Goal: Task Accomplishment & Management: Complete application form

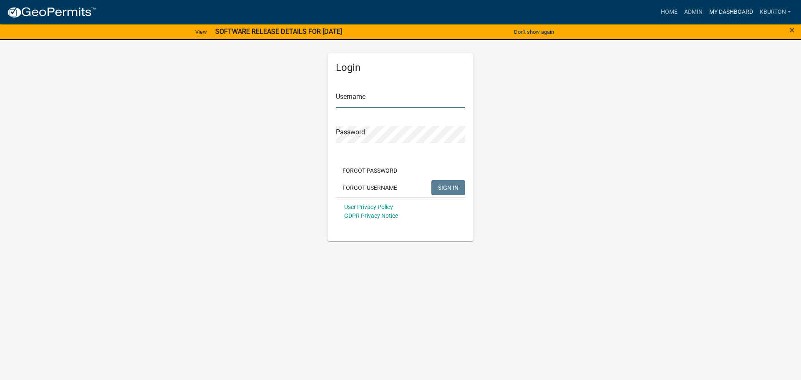
type input "kburton"
click at [724, 15] on link "My Dashboard" at bounding box center [731, 12] width 50 height 16
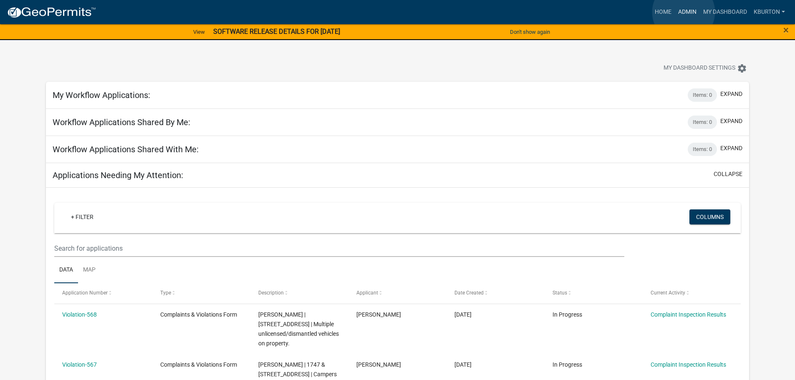
click at [684, 12] on link "Admin" at bounding box center [687, 12] width 25 height 16
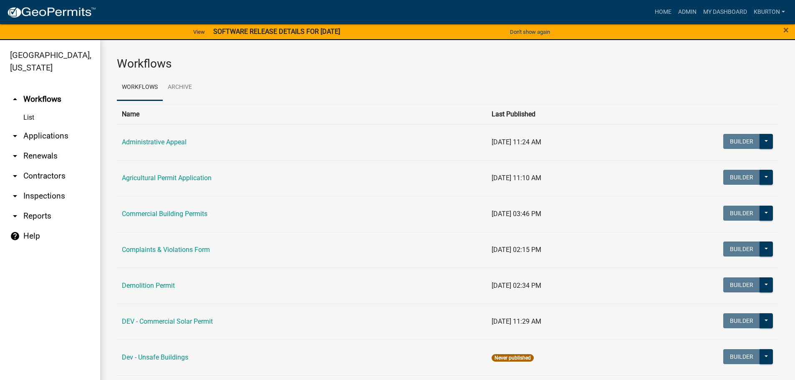
click at [59, 186] on link "arrow_drop_down Inspections" at bounding box center [50, 196] width 100 height 20
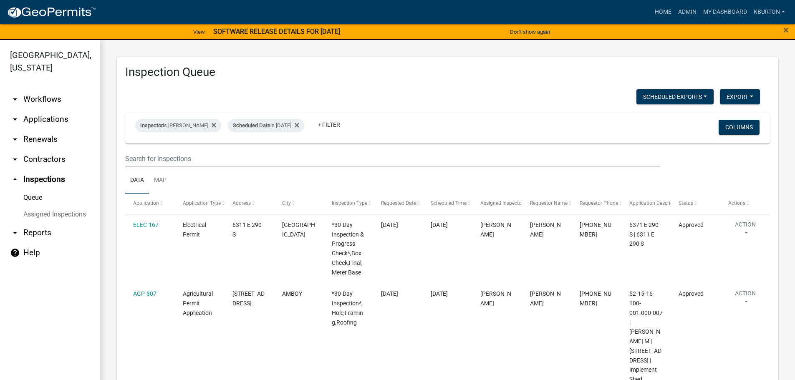
click at [67, 206] on link "Assigned Inspections" at bounding box center [50, 214] width 100 height 17
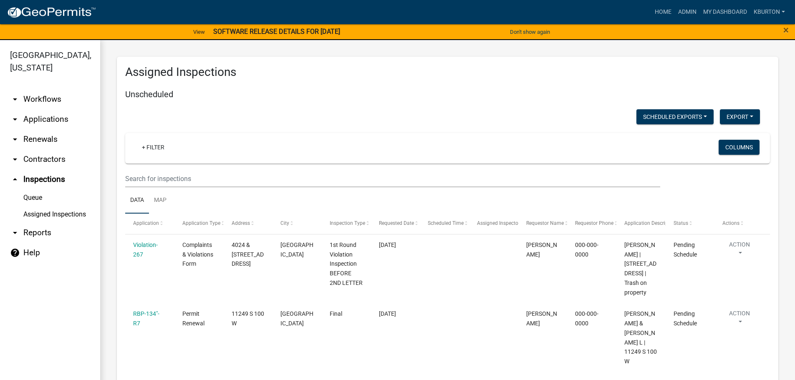
click at [39, 189] on link "Queue" at bounding box center [50, 197] width 100 height 17
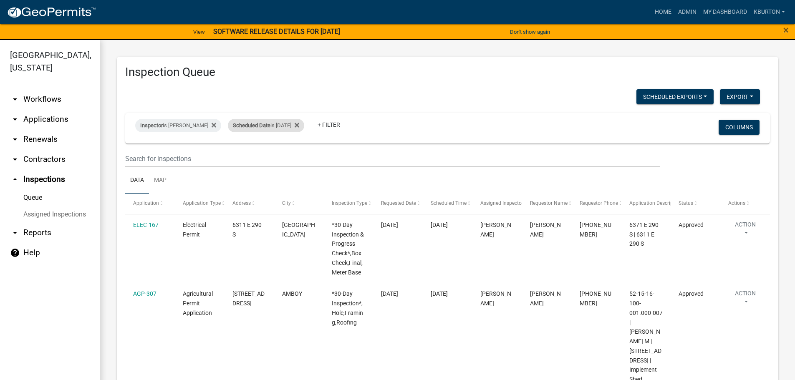
click at [265, 127] on div "Scheduled Date is [DATE]" at bounding box center [266, 125] width 76 height 13
click at [293, 153] on input "[DATE]" at bounding box center [267, 156] width 58 height 17
type input "[DATE]"
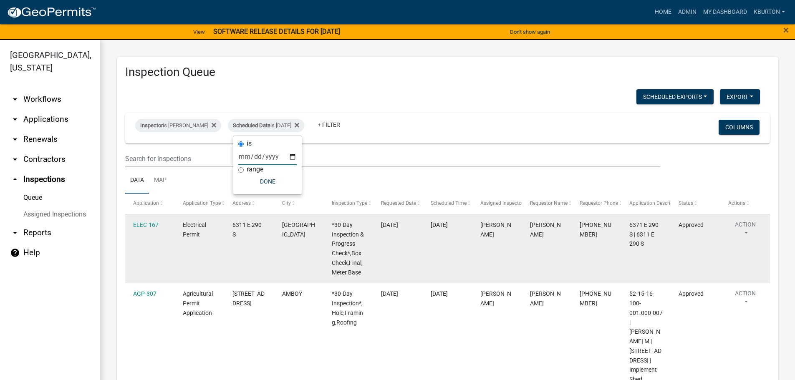
select select "1: 25"
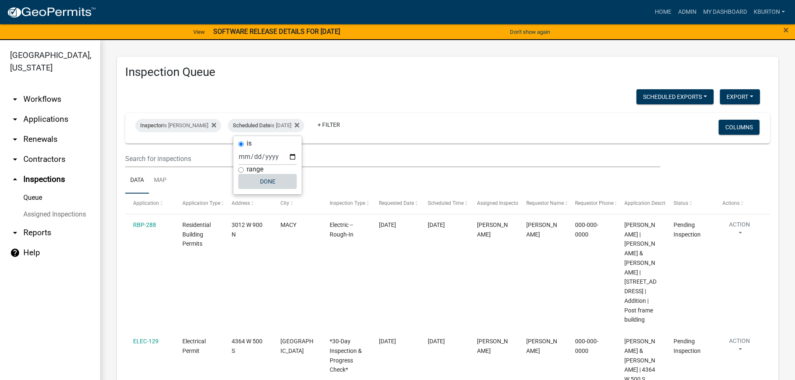
click at [272, 182] on button "Done" at bounding box center [267, 181] width 58 height 15
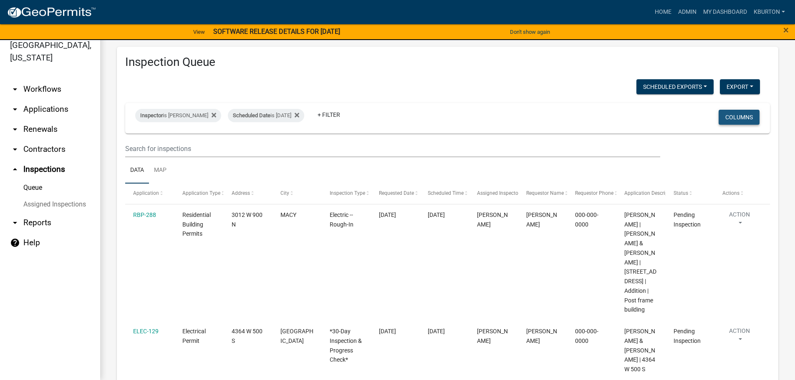
click at [739, 117] on button "Columns" at bounding box center [739, 117] width 41 height 15
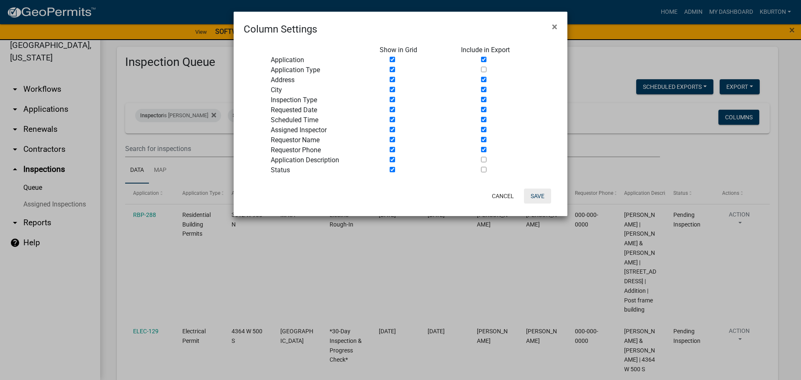
click at [539, 197] on button "Save" at bounding box center [537, 196] width 27 height 15
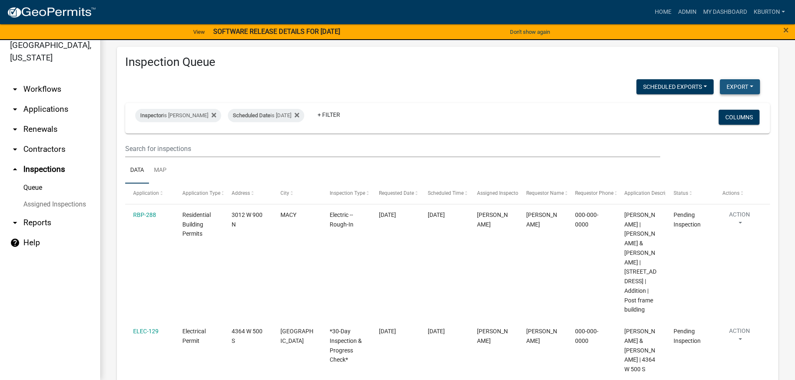
click at [725, 86] on button "Export" at bounding box center [740, 86] width 40 height 15
click at [716, 105] on button "Excel Format (.xlsx)" at bounding box center [721, 108] width 78 height 20
click at [270, 116] on div "Scheduled Date is [DATE]" at bounding box center [266, 115] width 76 height 13
click at [292, 146] on input "[DATE]" at bounding box center [267, 146] width 58 height 17
type input "[DATE]"
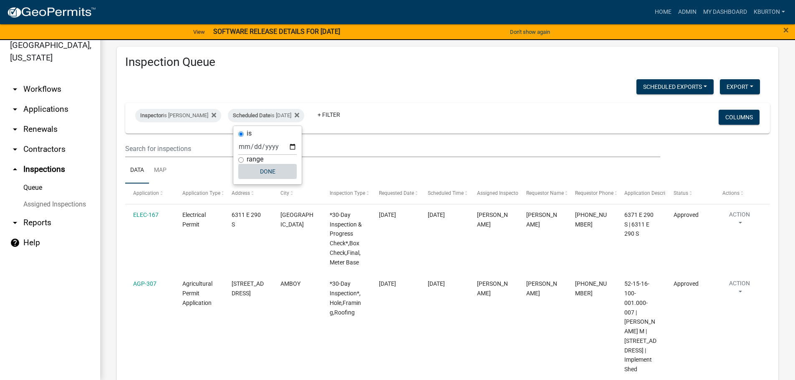
click at [270, 173] on button "Done" at bounding box center [267, 171] width 58 height 15
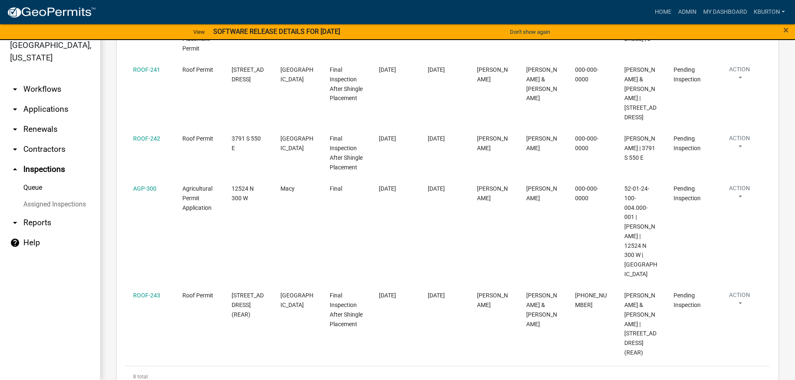
scroll to position [462, 0]
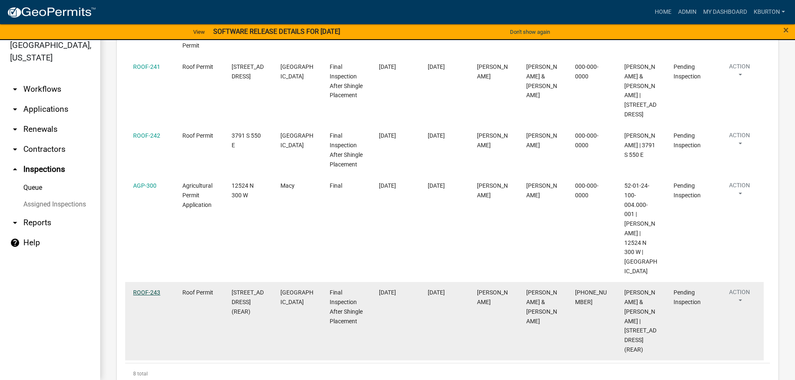
click at [143, 289] on link "ROOF-243" at bounding box center [146, 292] width 27 height 7
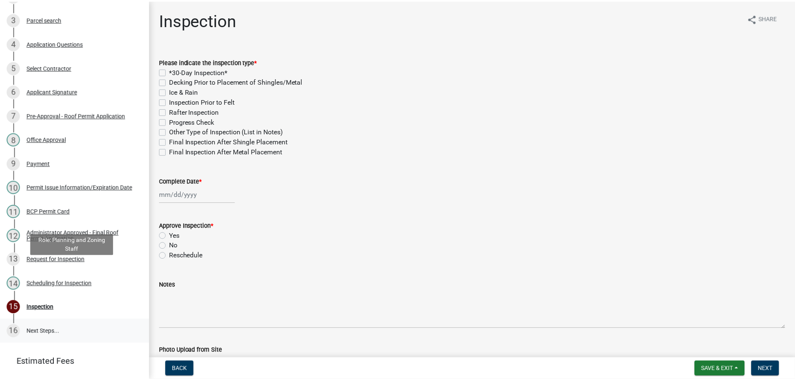
scroll to position [206, 0]
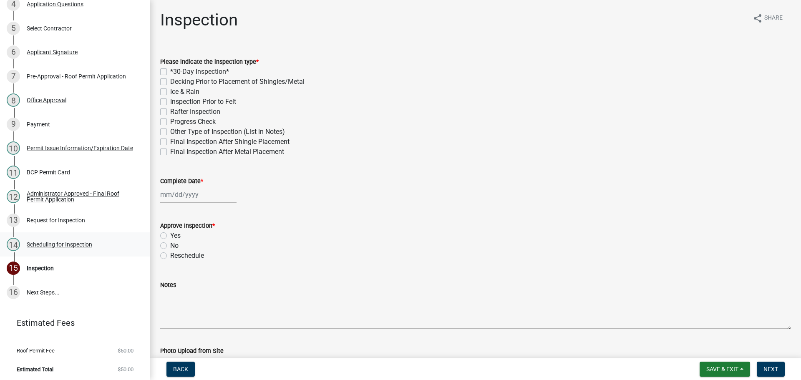
click at [82, 242] on div "Scheduling for Inspection" at bounding box center [60, 245] width 66 height 6
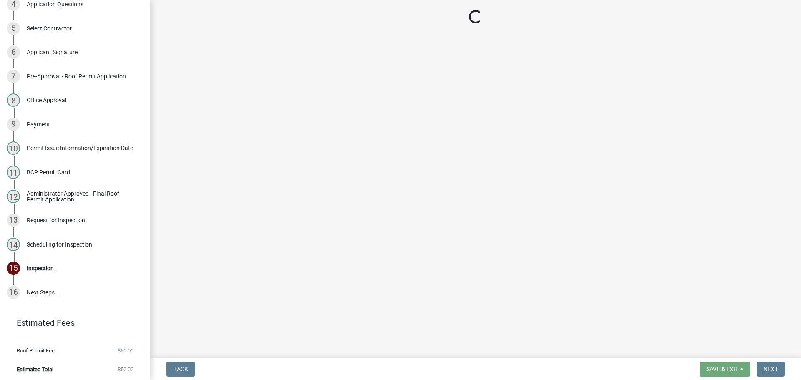
select select "25b75ae6-03c7-4280-9b34-fcf63005d5e5"
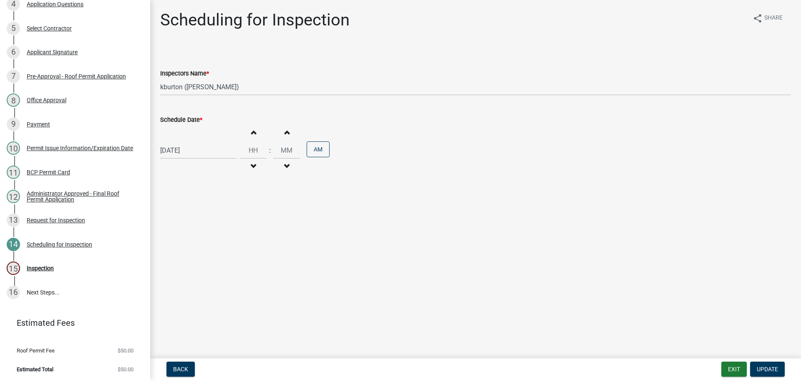
click at [180, 121] on label "Schedule Date *" at bounding box center [181, 120] width 42 height 6
click at [180, 142] on input "[DATE]" at bounding box center [198, 150] width 76 height 17
select select "9"
select select "2025"
click at [207, 222] on div "18" at bounding box center [208, 221] width 13 height 13
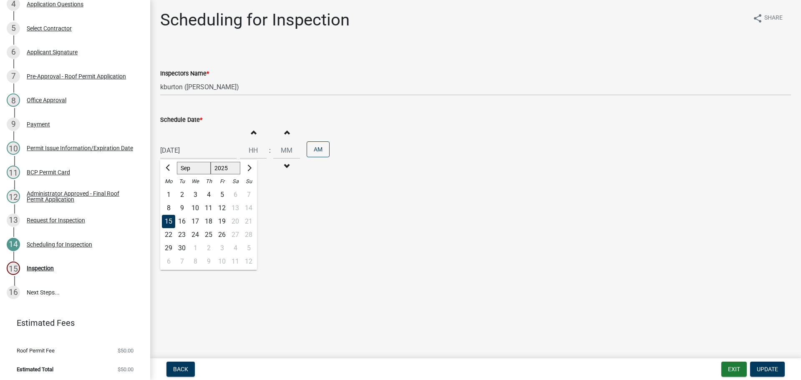
type input "[DATE]"
click at [764, 366] on span "Update" at bounding box center [767, 369] width 21 height 7
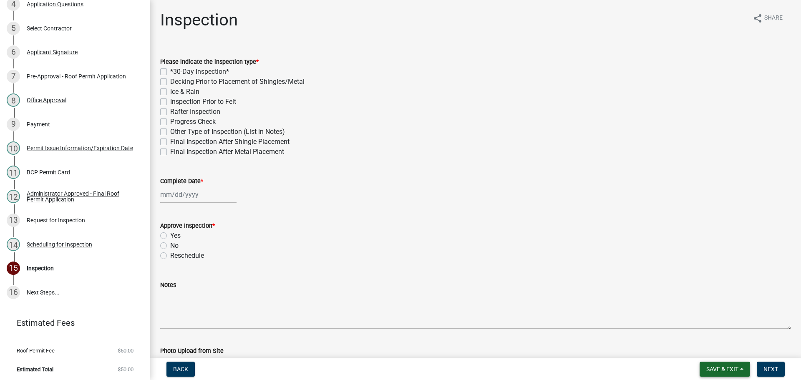
click at [736, 368] on span "Save & Exit" at bounding box center [723, 369] width 32 height 7
click at [724, 354] on button "Save & Exit" at bounding box center [717, 348] width 67 height 20
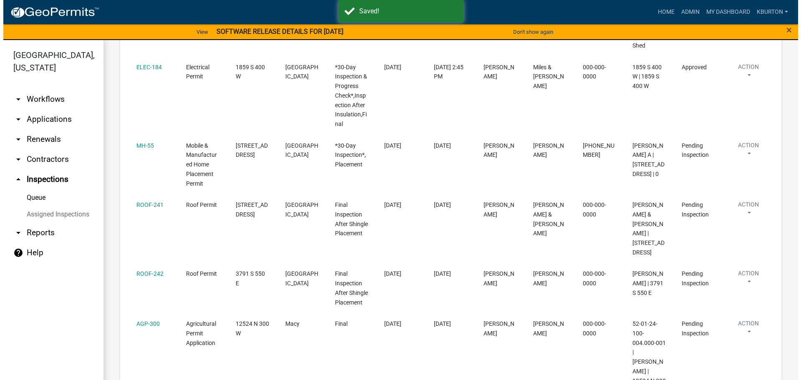
scroll to position [393, 0]
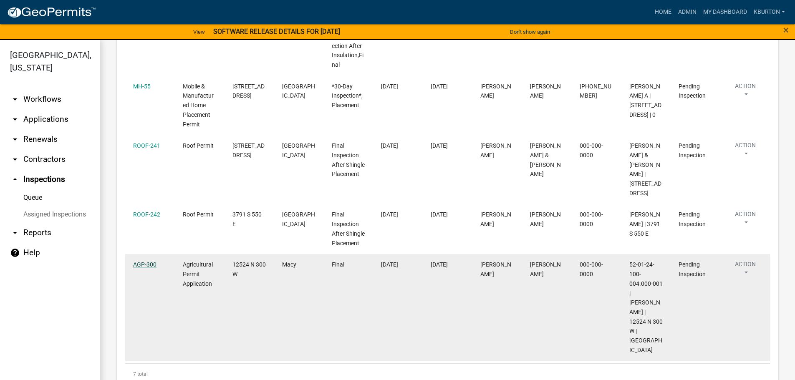
click at [147, 261] on link "AGP-300" at bounding box center [144, 264] width 23 height 7
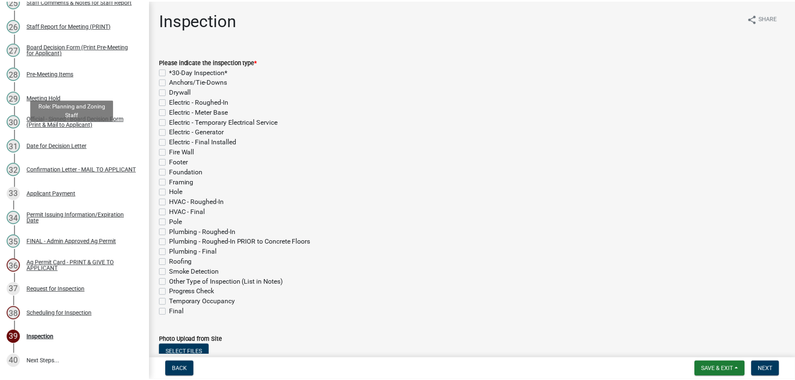
scroll to position [751, 0]
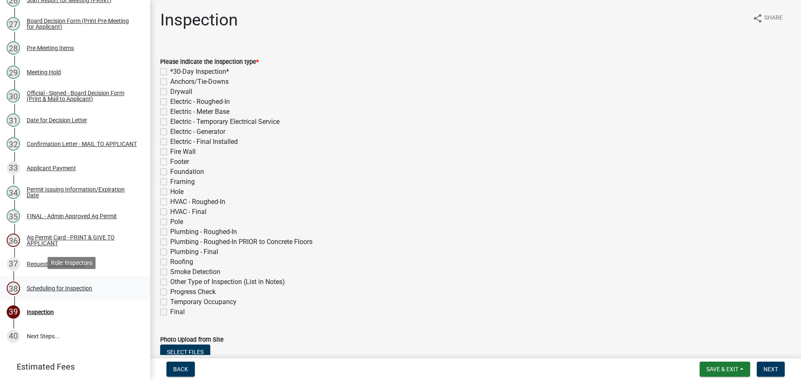
click at [84, 286] on div "Scheduling for Inspection" at bounding box center [60, 288] width 66 height 6
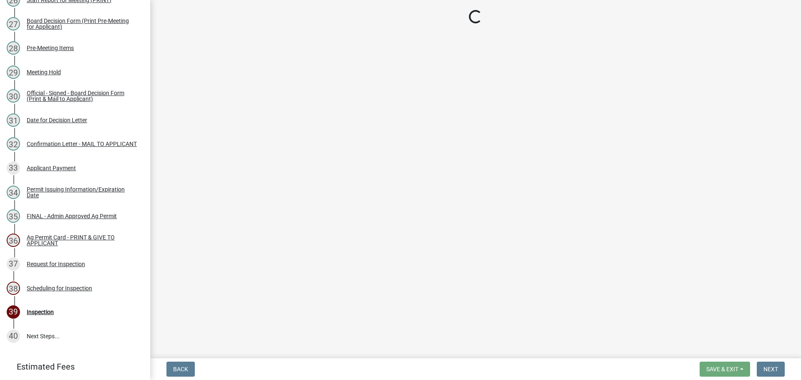
select select "25b75ae6-03c7-4280-9b34-fcf63005d5e5"
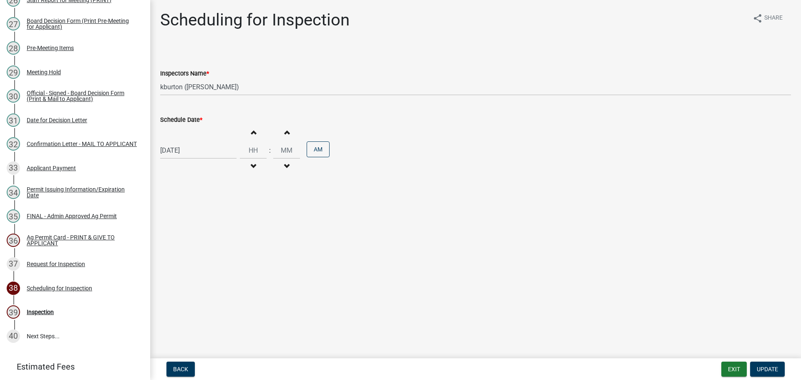
click at [188, 121] on label "Schedule Date *" at bounding box center [181, 120] width 42 height 6
click at [188, 142] on input "[DATE]" at bounding box center [198, 150] width 76 height 17
select select "9"
select select "2025"
click at [194, 236] on div "24" at bounding box center [195, 234] width 13 height 13
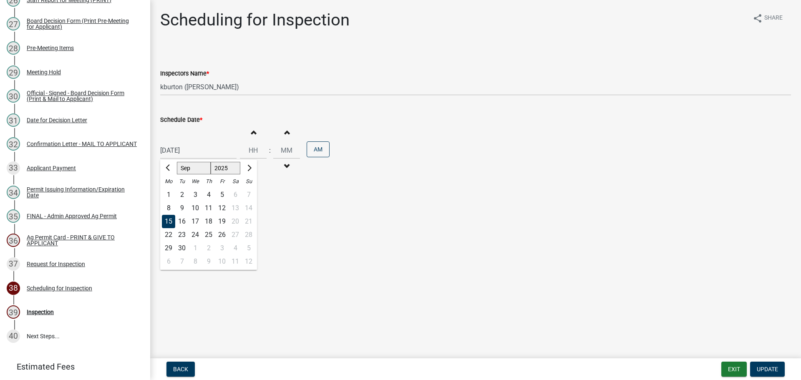
type input "[DATE]"
click at [762, 366] on span "Update" at bounding box center [767, 369] width 21 height 7
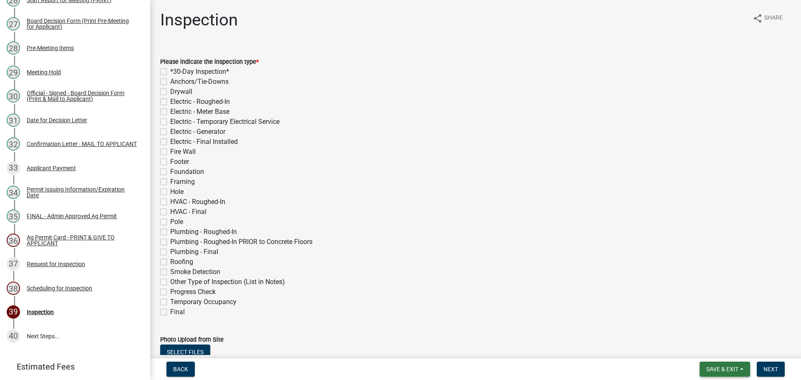
click at [741, 367] on button "Save & Exit" at bounding box center [725, 369] width 50 height 15
click at [727, 353] on button "Save & Exit" at bounding box center [717, 348] width 67 height 20
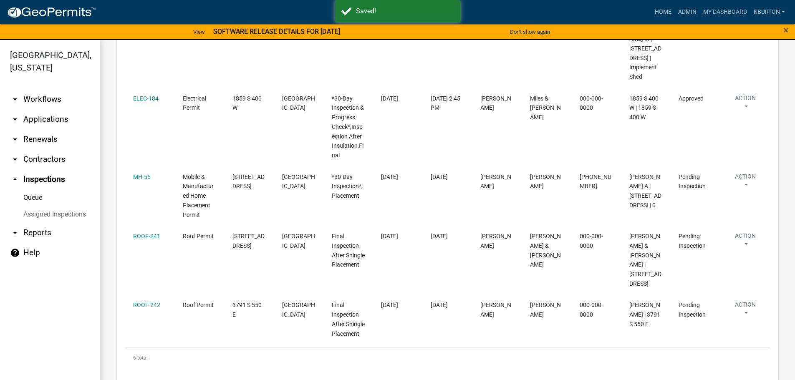
scroll to position [305, 0]
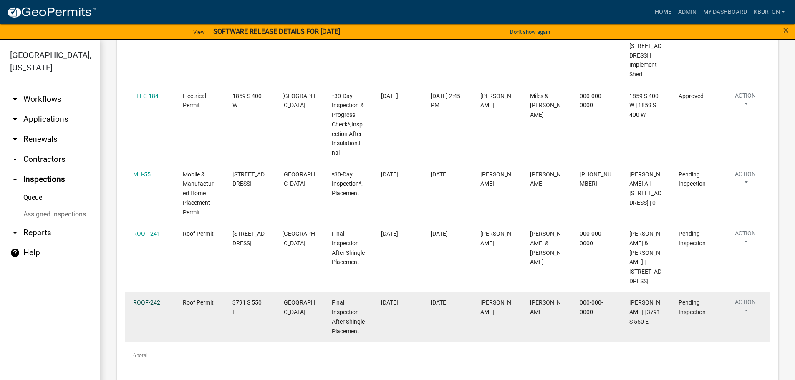
click at [146, 299] on link "ROOF-242" at bounding box center [146, 302] width 27 height 7
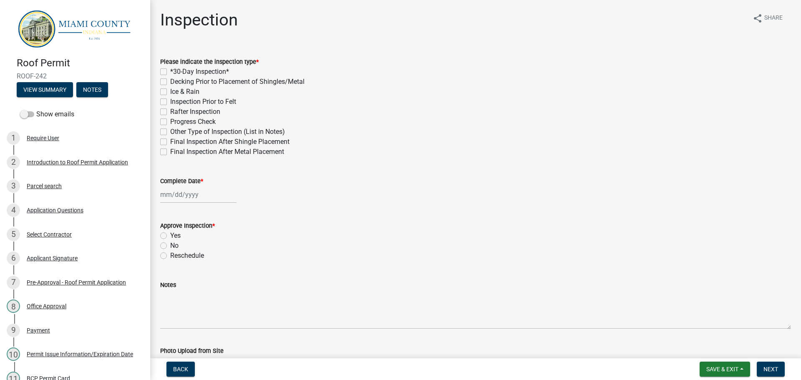
click at [170, 139] on label "Final Inspection After Shingle Placement" at bounding box center [229, 142] width 119 height 10
click at [170, 139] on input "Final Inspection After Shingle Placement" at bounding box center [172, 139] width 5 height 5
checkbox input "true"
checkbox input "false"
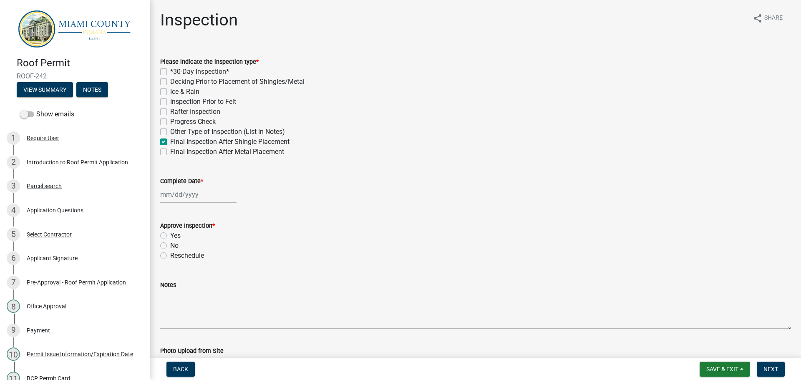
checkbox input "false"
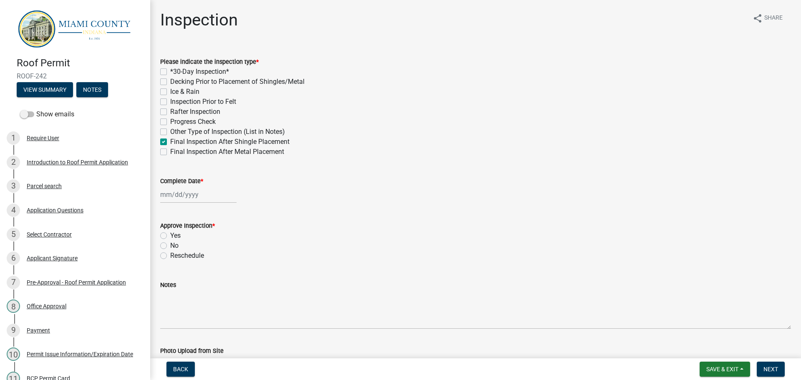
checkbox input "true"
checkbox input "false"
click at [174, 181] on label "Complete Date *" at bounding box center [181, 182] width 43 height 6
click at [174, 186] on input "Complete Date *" at bounding box center [198, 194] width 76 height 17
select select "9"
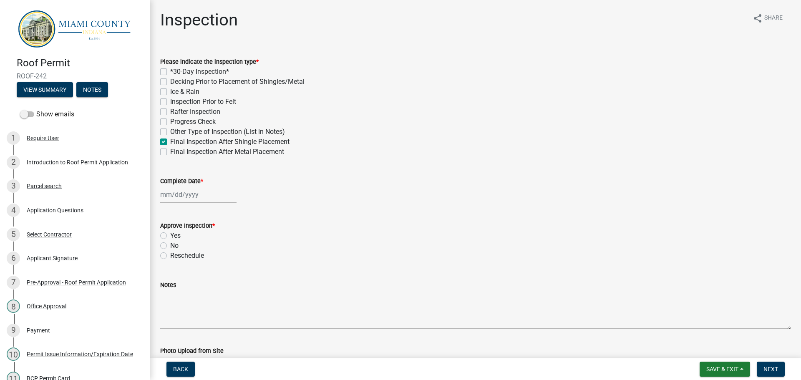
select select "2025"
click at [167, 266] on div "15" at bounding box center [168, 265] width 13 height 13
type input "[DATE]"
click at [170, 236] on label "Yes" at bounding box center [175, 236] width 10 height 10
click at [170, 236] on input "Yes" at bounding box center [172, 233] width 5 height 5
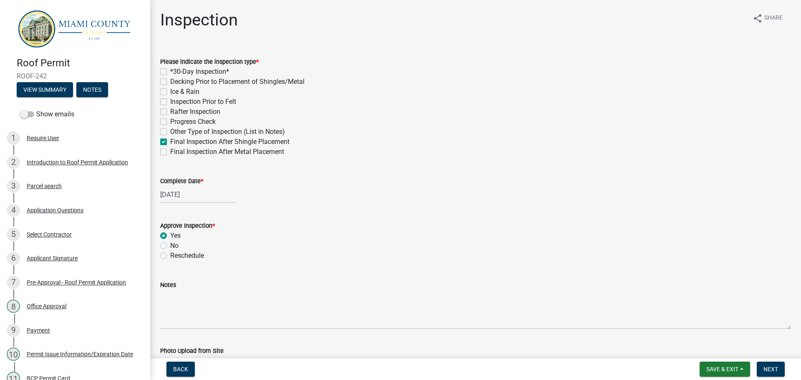
radio input "true"
click at [766, 366] on span "Next" at bounding box center [771, 369] width 15 height 7
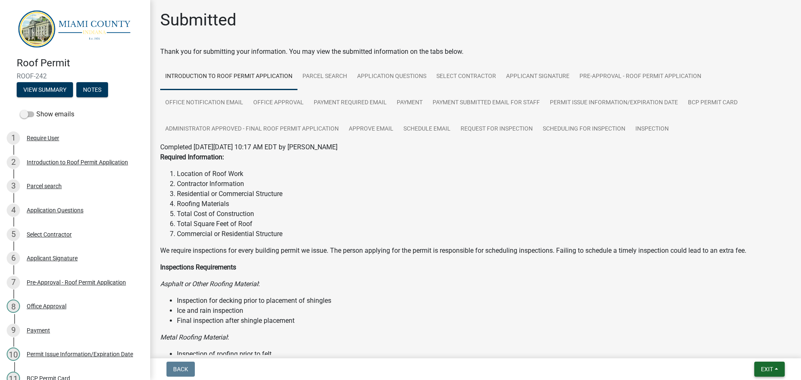
click at [769, 366] on span "Exit" at bounding box center [767, 369] width 12 height 7
click at [764, 350] on button "Save & Exit" at bounding box center [751, 348] width 67 height 20
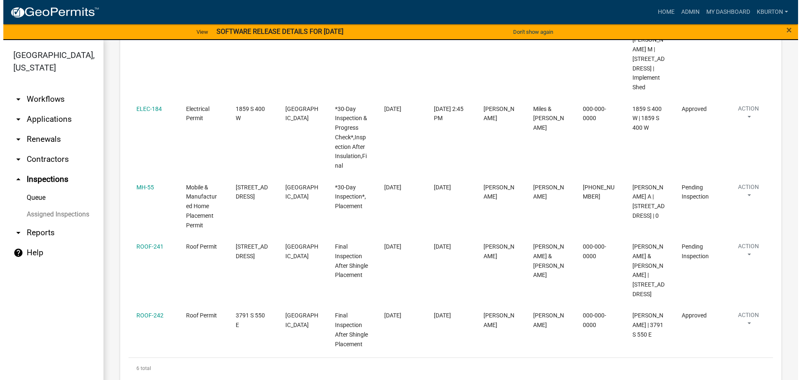
scroll to position [305, 0]
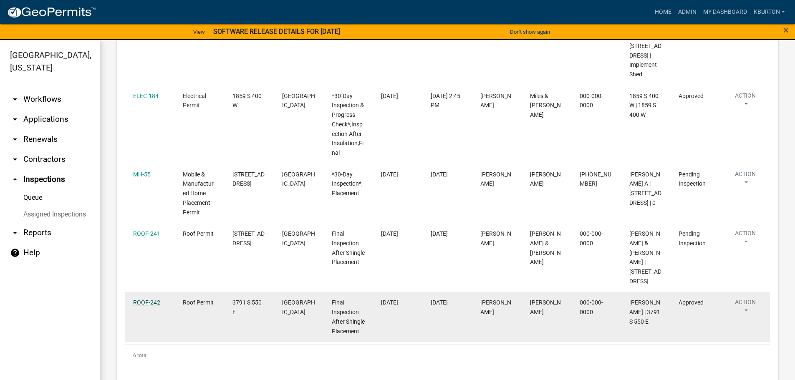
click at [149, 299] on link "ROOF-242" at bounding box center [146, 302] width 27 height 7
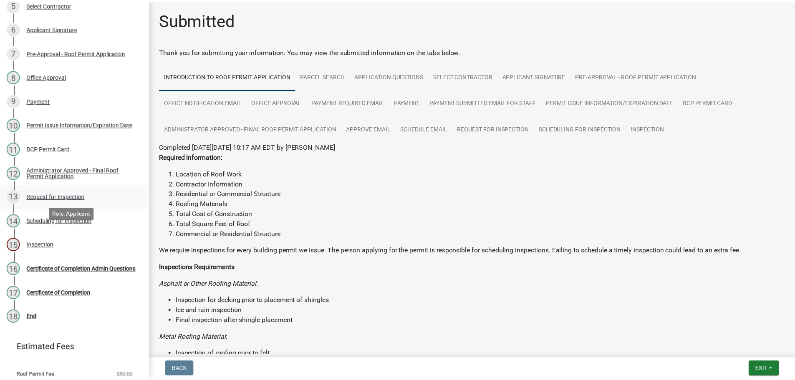
scroll to position [250, 0]
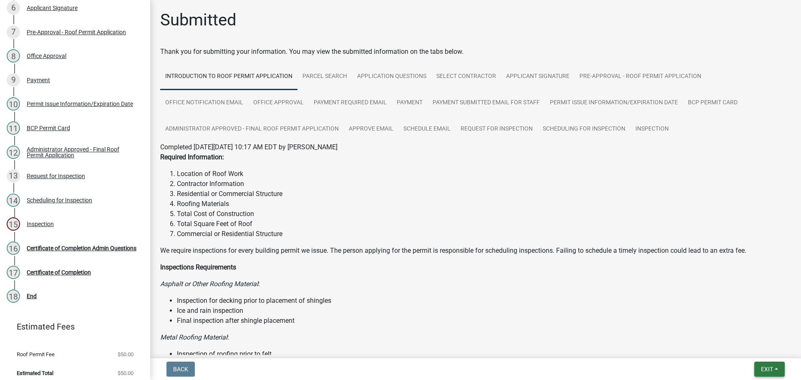
click at [764, 367] on span "Exit" at bounding box center [767, 369] width 12 height 7
click at [747, 343] on button "Save & Exit" at bounding box center [751, 348] width 67 height 20
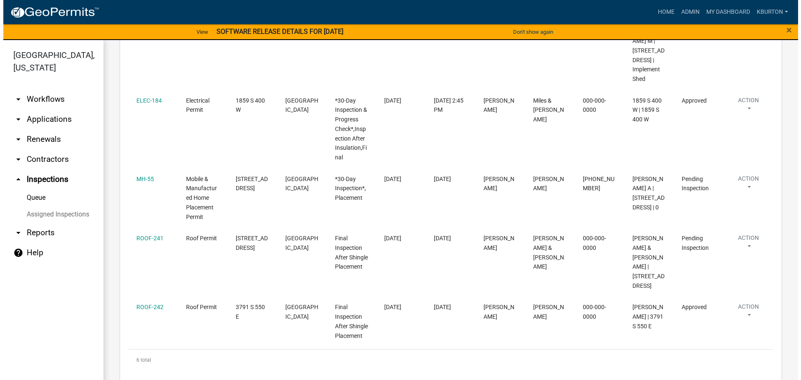
scroll to position [305, 0]
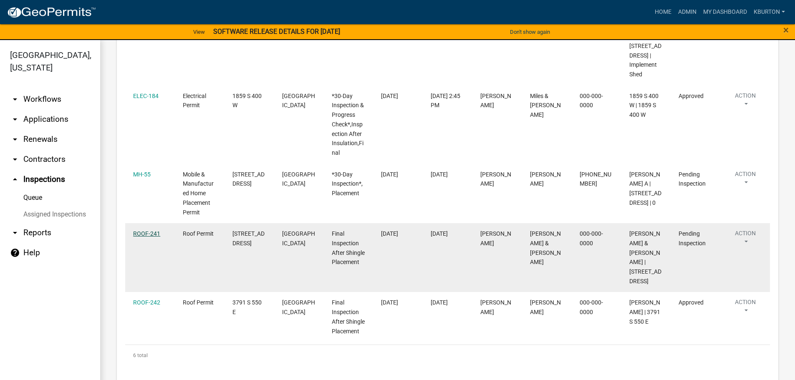
click at [152, 234] on link "ROOF-241" at bounding box center [146, 233] width 27 height 7
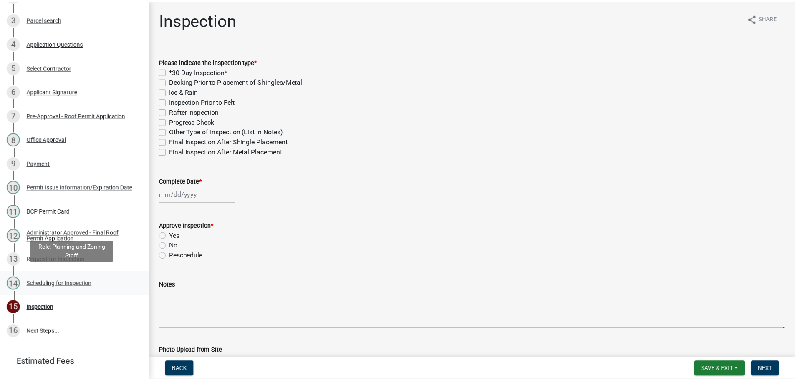
scroll to position [206, 0]
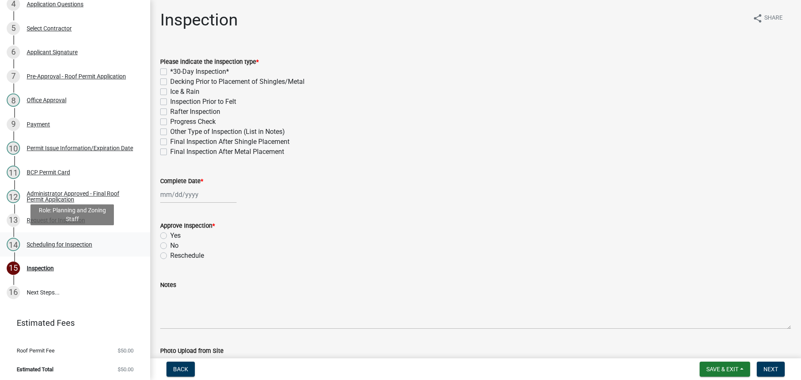
click at [77, 242] on div "Scheduling for Inspection" at bounding box center [60, 245] width 66 height 6
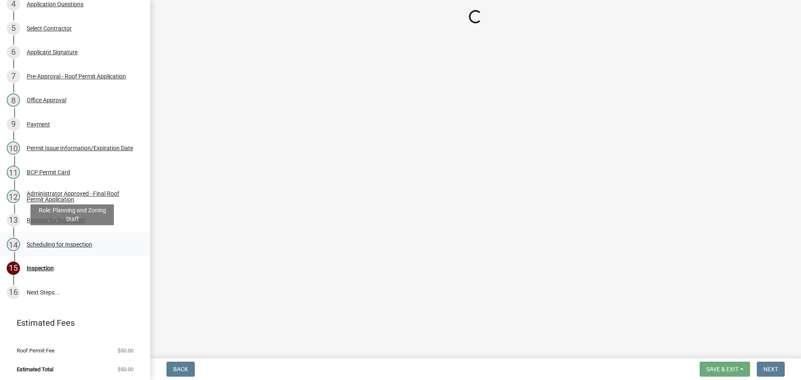
select select "25b75ae6-03c7-4280-9b34-fcf63005d5e5"
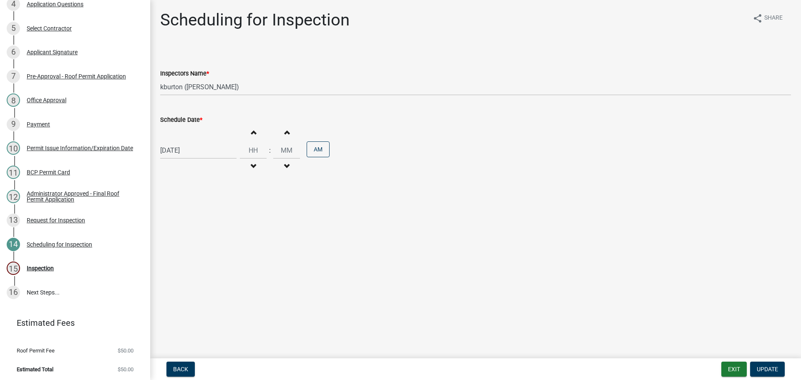
click at [185, 121] on label "Schedule Date *" at bounding box center [181, 120] width 42 height 6
click at [185, 142] on input "[DATE]" at bounding box center [198, 150] width 76 height 17
select select "9"
select select "2025"
click at [199, 234] on div "24" at bounding box center [195, 234] width 13 height 13
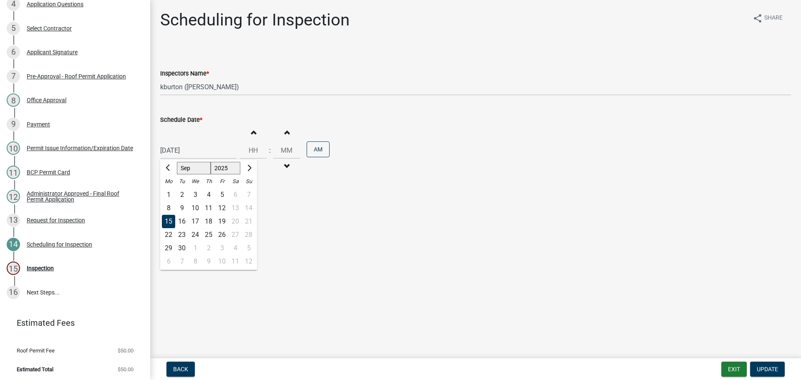
type input "[DATE]"
click at [768, 368] on span "Update" at bounding box center [767, 369] width 21 height 7
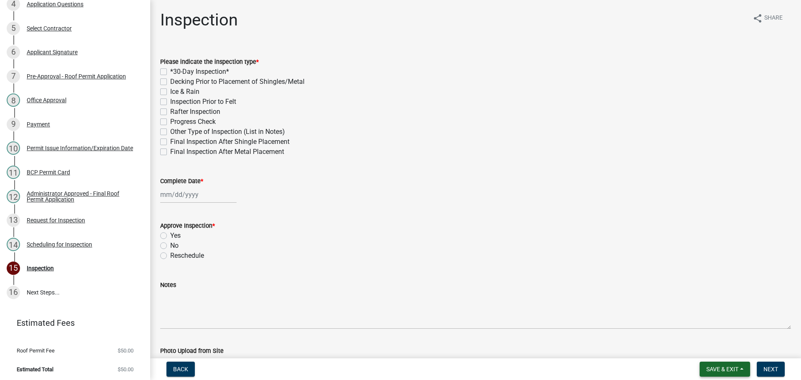
click at [728, 369] on span "Save & Exit" at bounding box center [723, 369] width 32 height 7
click at [707, 340] on button "Save & Exit" at bounding box center [717, 348] width 67 height 20
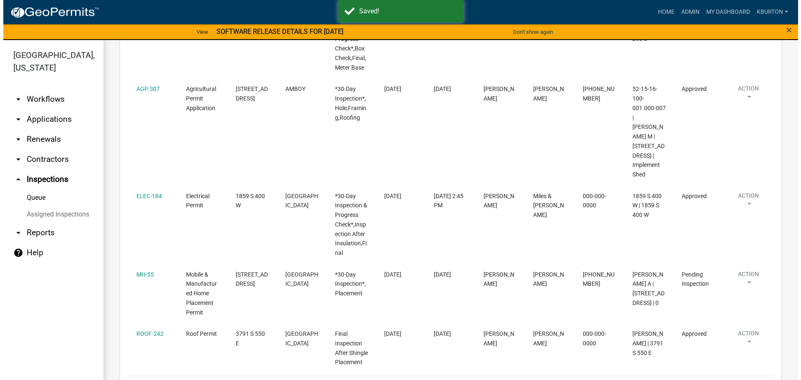
scroll to position [246, 0]
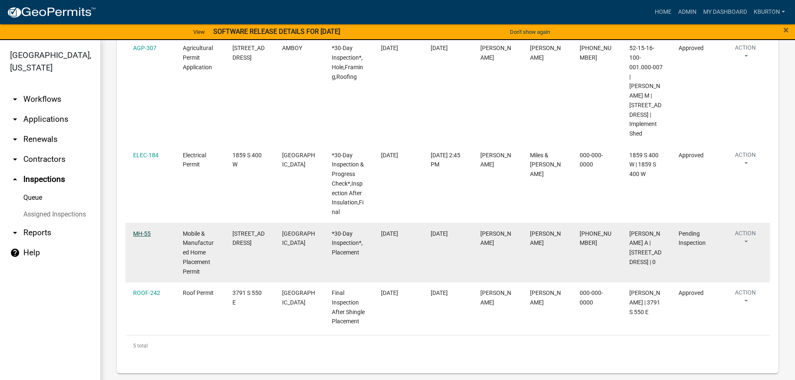
click at [143, 233] on link "MH-55" at bounding box center [142, 233] width 18 height 7
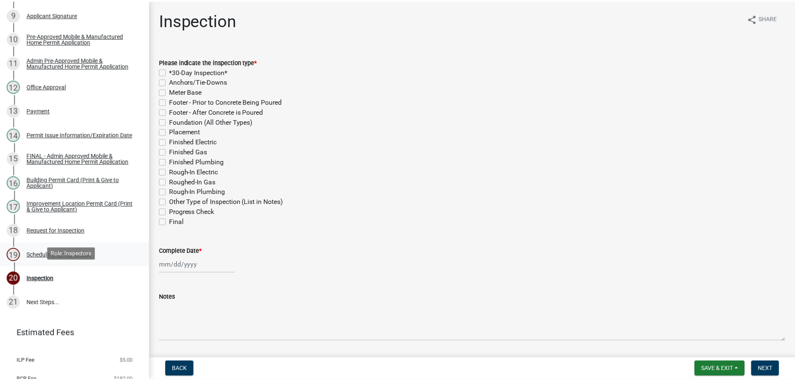
scroll to position [334, 0]
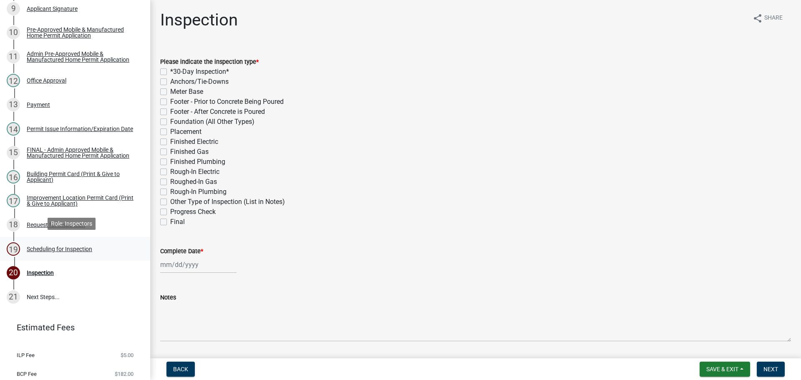
click at [74, 247] on div "Scheduling for Inspection" at bounding box center [60, 249] width 66 height 6
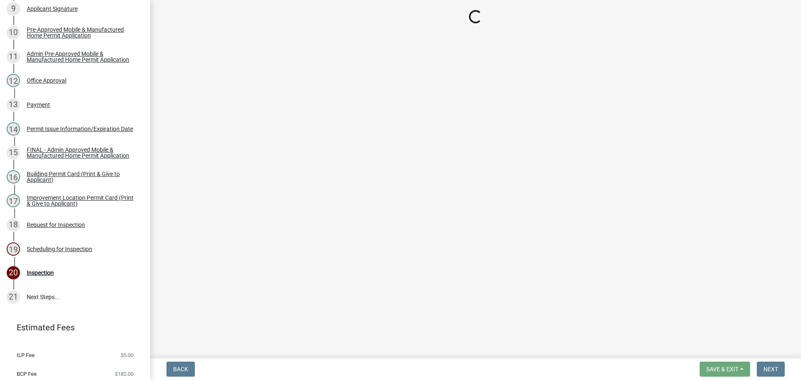
select select "25b75ae6-03c7-4280-9b34-fcf63005d5e5"
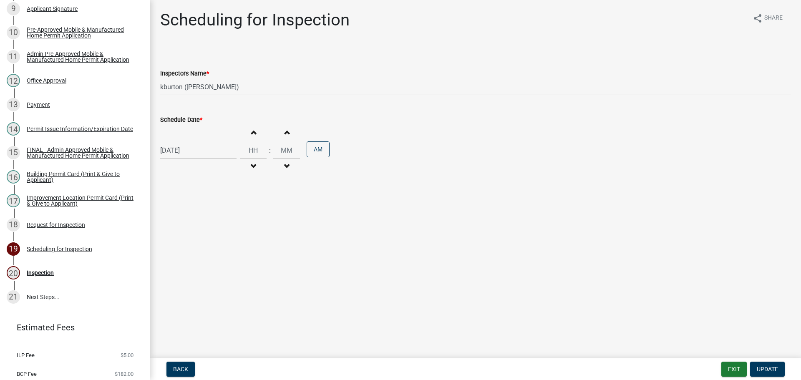
click at [190, 121] on label "Schedule Date *" at bounding box center [181, 120] width 42 height 6
click at [190, 142] on input "[DATE]" at bounding box center [198, 150] width 76 height 17
select select "9"
select select "2025"
click at [210, 219] on div "18" at bounding box center [208, 221] width 13 height 13
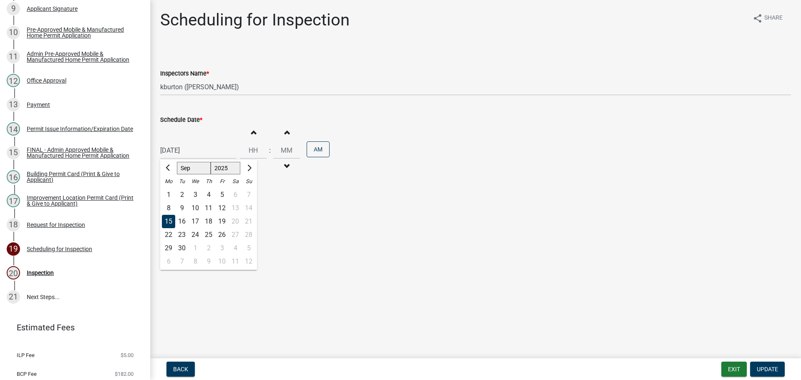
type input "[DATE]"
click at [770, 367] on span "Update" at bounding box center [767, 369] width 21 height 7
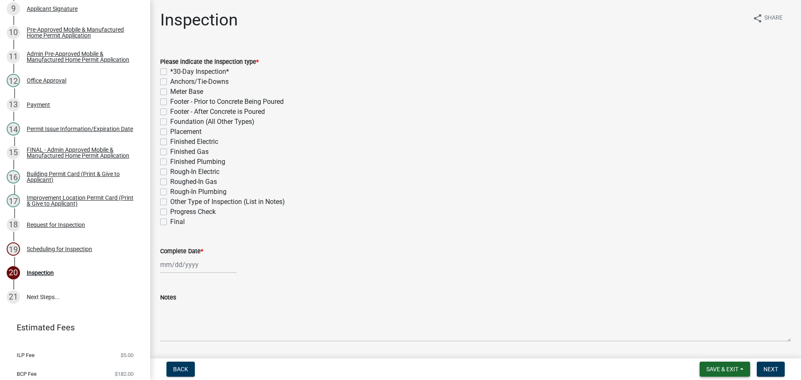
click at [731, 366] on span "Save & Exit" at bounding box center [723, 369] width 32 height 7
click at [723, 348] on button "Save & Exit" at bounding box center [717, 348] width 67 height 20
